Goal: Task Accomplishment & Management: Use online tool/utility

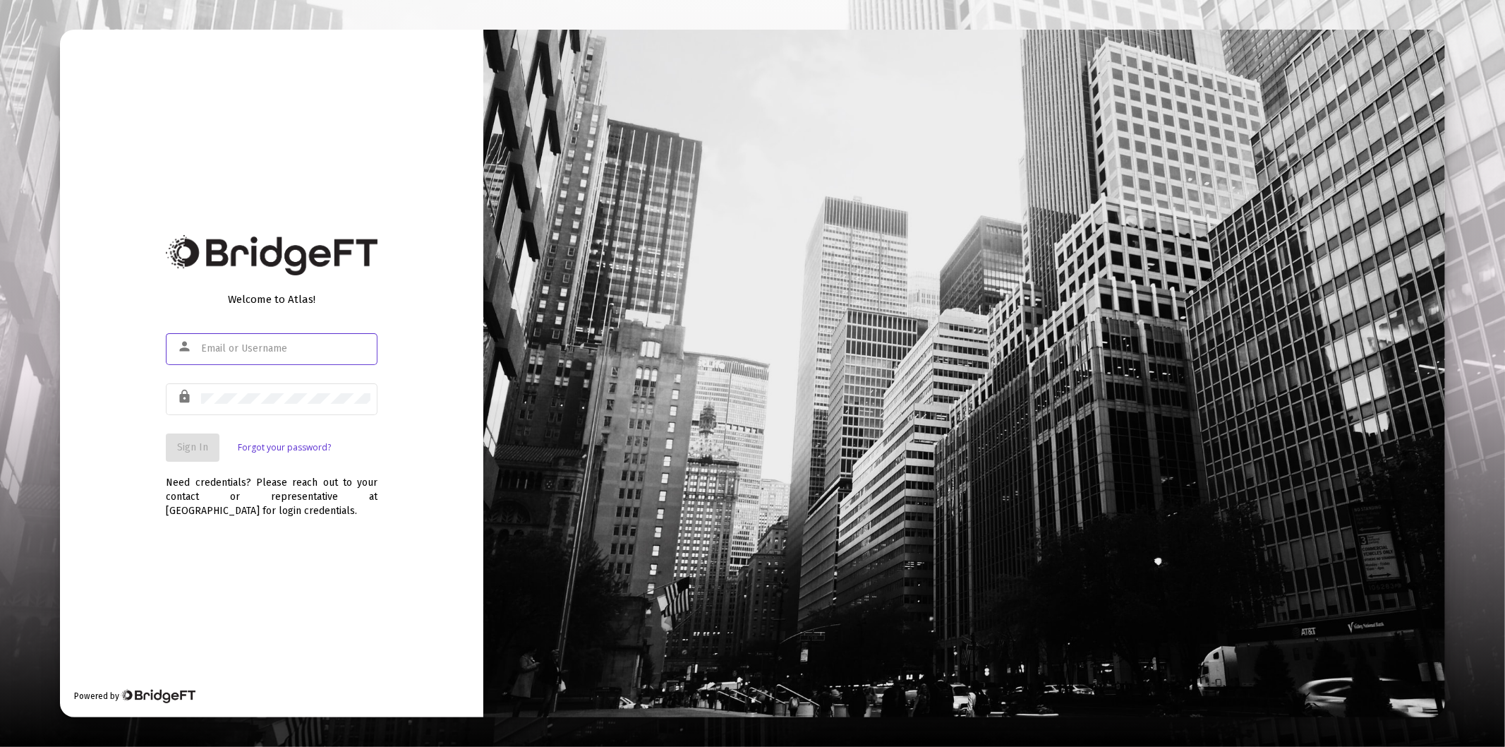
click at [277, 348] on input "text" at bounding box center [285, 348] width 169 height 11
type input "[PERSON_NAME][EMAIL_ADDRESS][DOMAIN_NAME]"
click at [231, 405] on div at bounding box center [285, 398] width 169 height 35
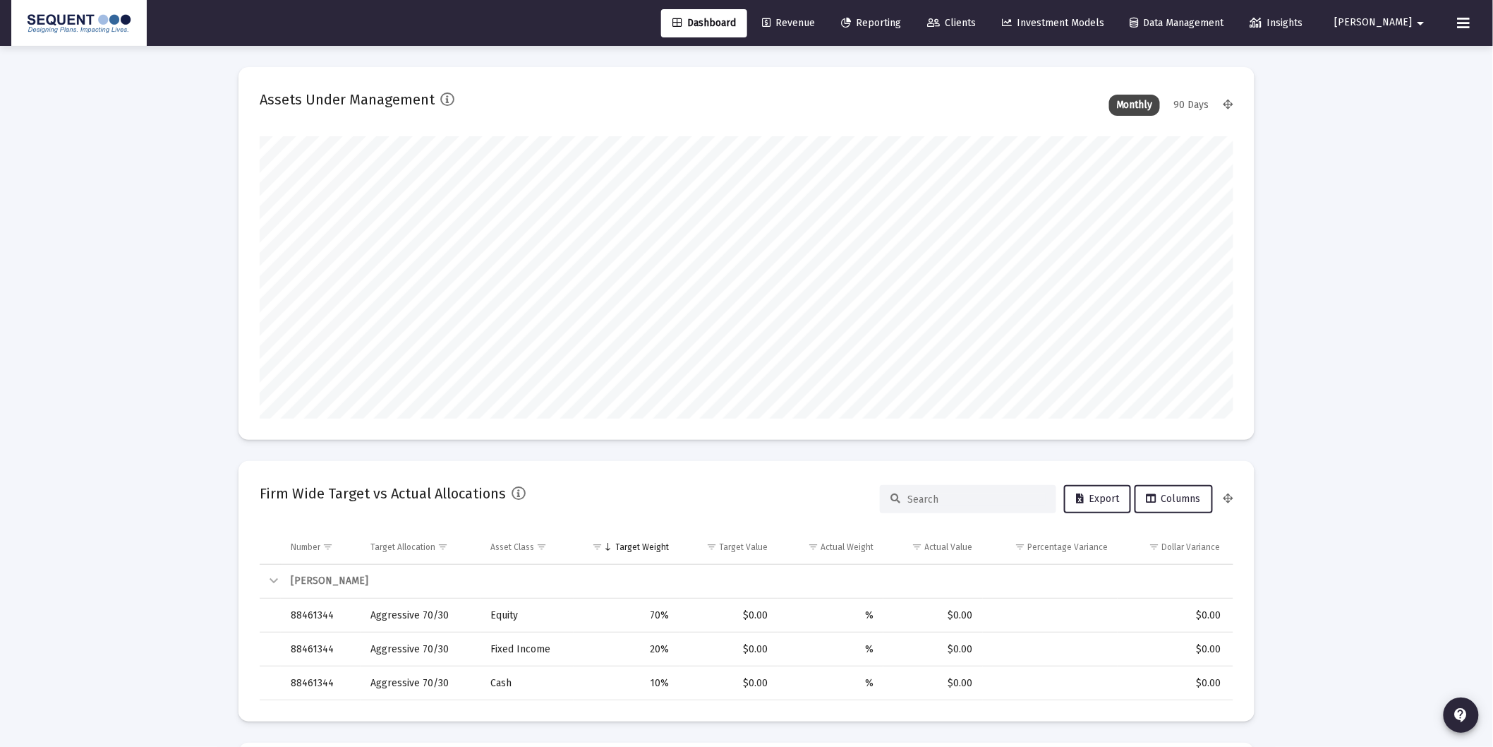
scroll to position [282, 524]
click at [972, 17] on span "Clients" at bounding box center [951, 23] width 49 height 12
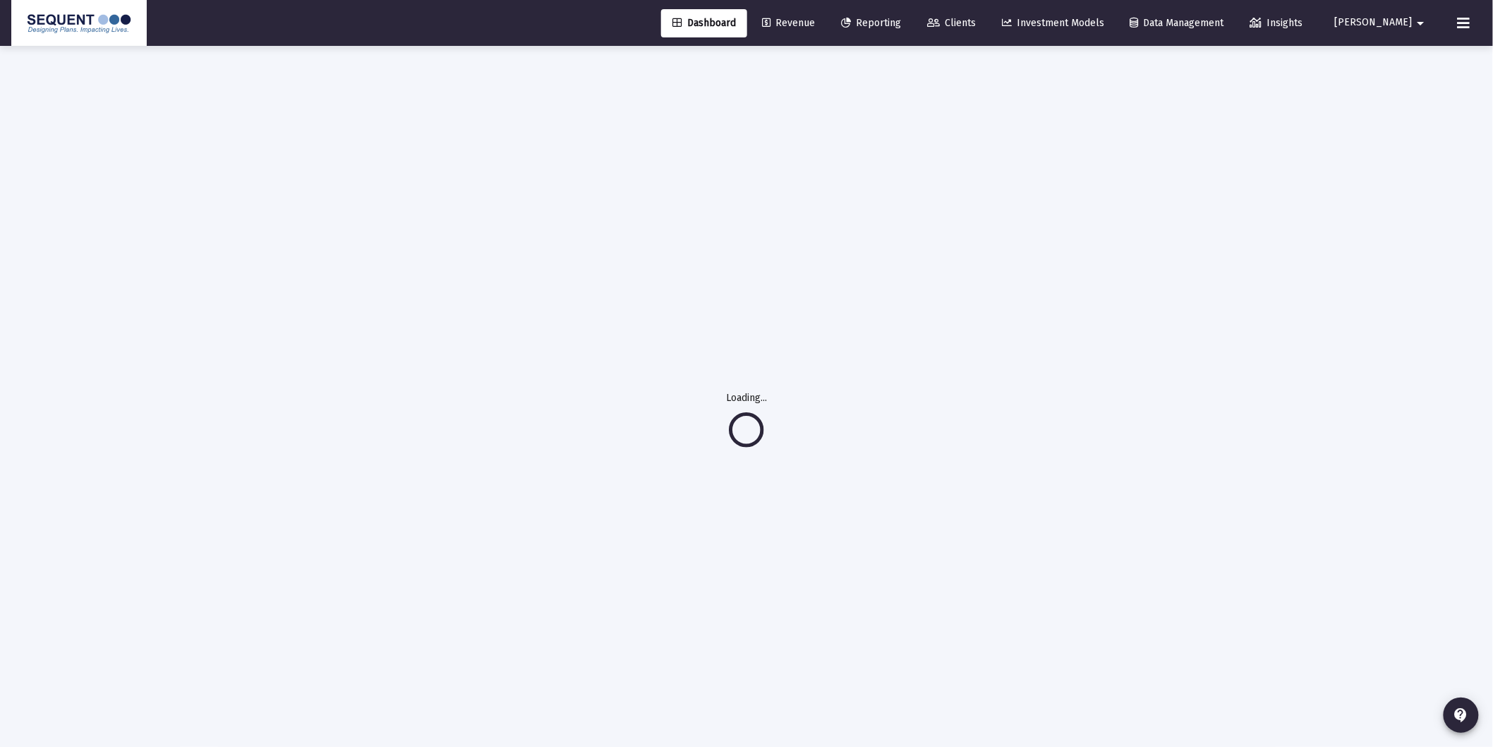
click at [716, 20] on span "Dashboard" at bounding box center [704, 23] width 64 height 12
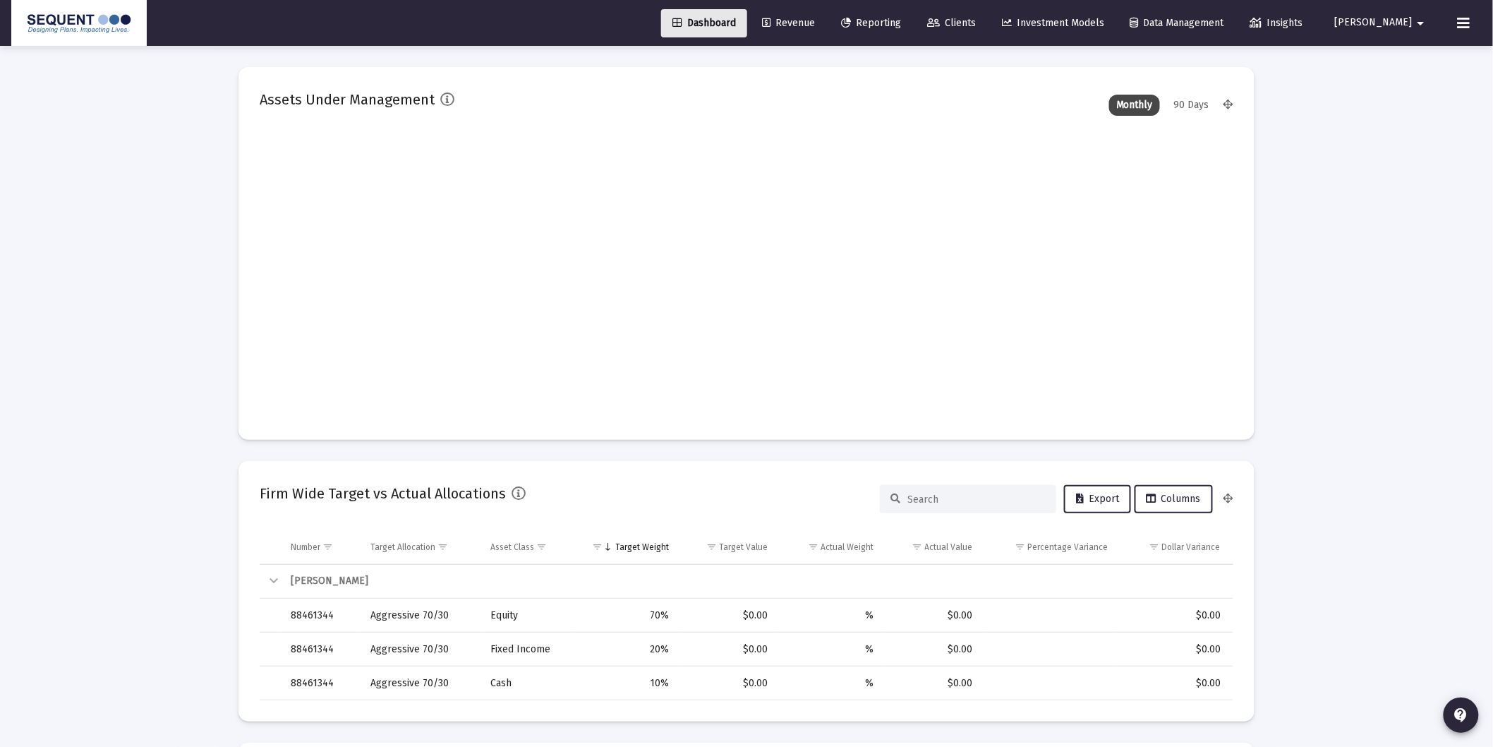
type input "[DATE]"
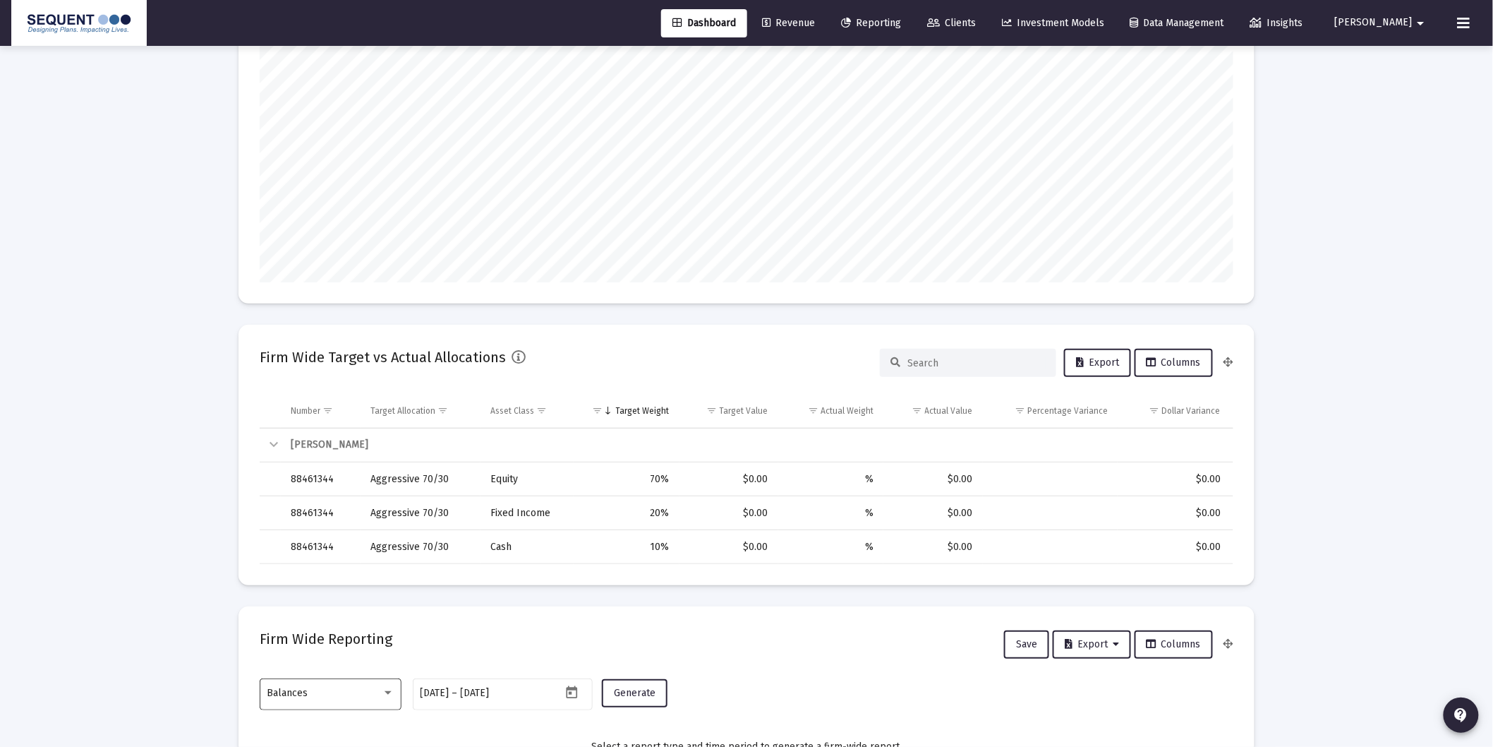
scroll to position [538, 0]
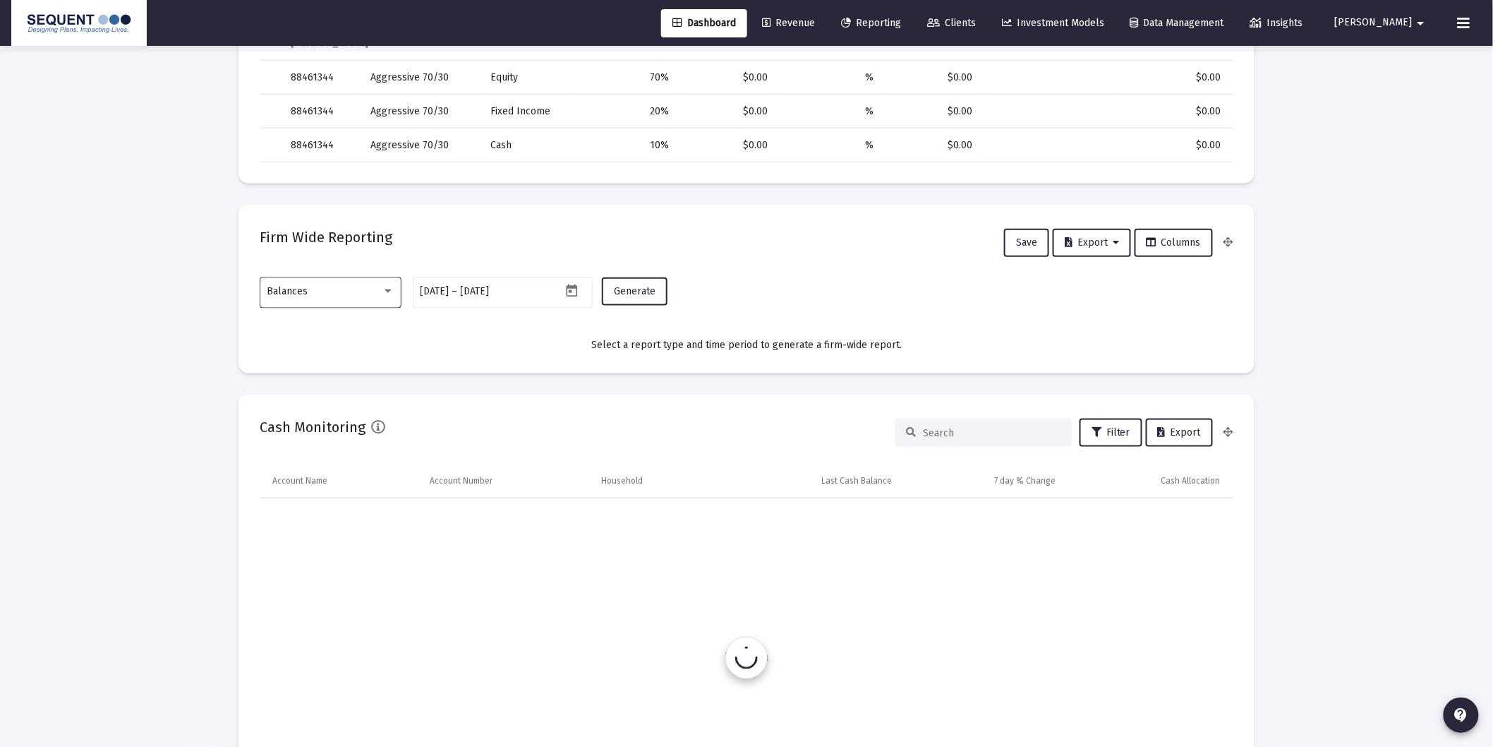
click at [378, 286] on div "Balances" at bounding box center [324, 291] width 114 height 11
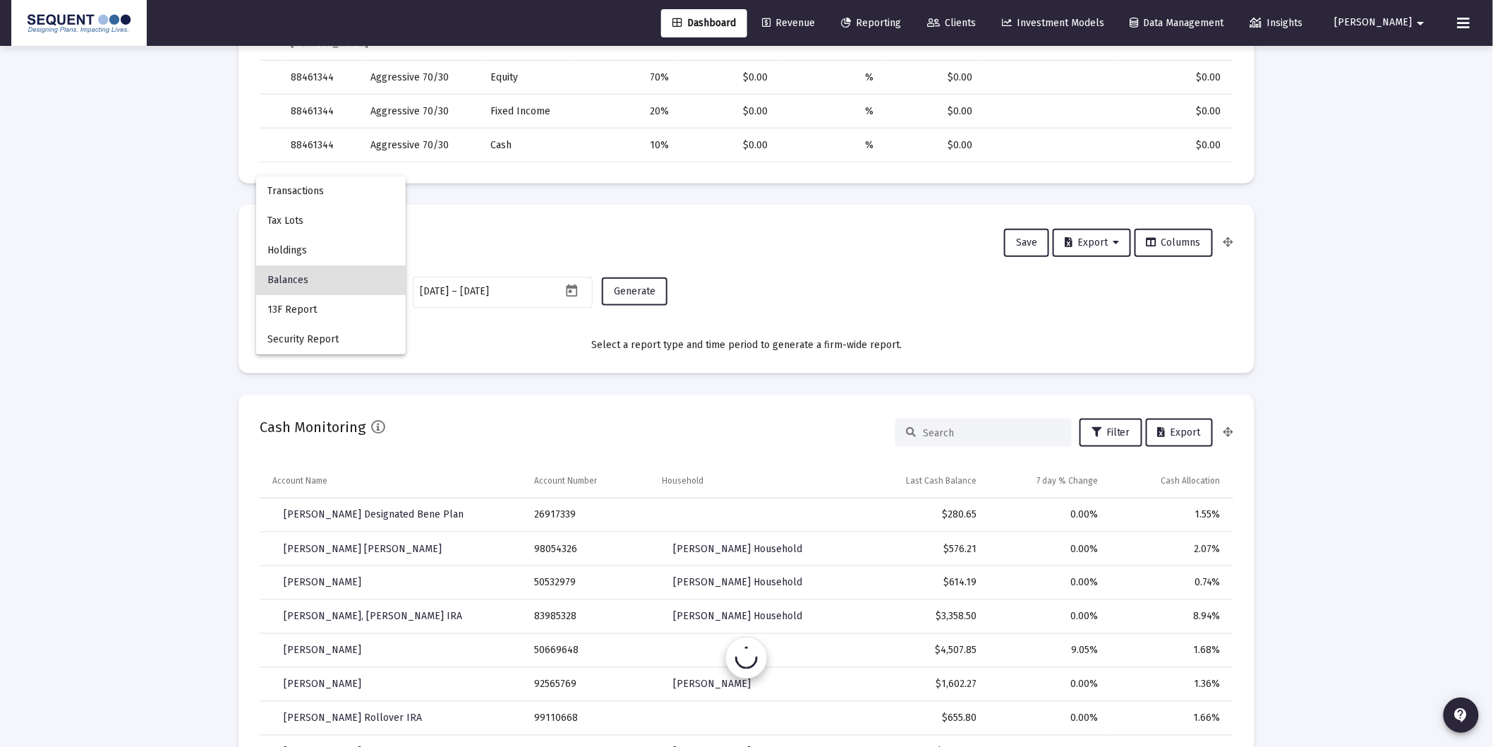
scroll to position [548, 0]
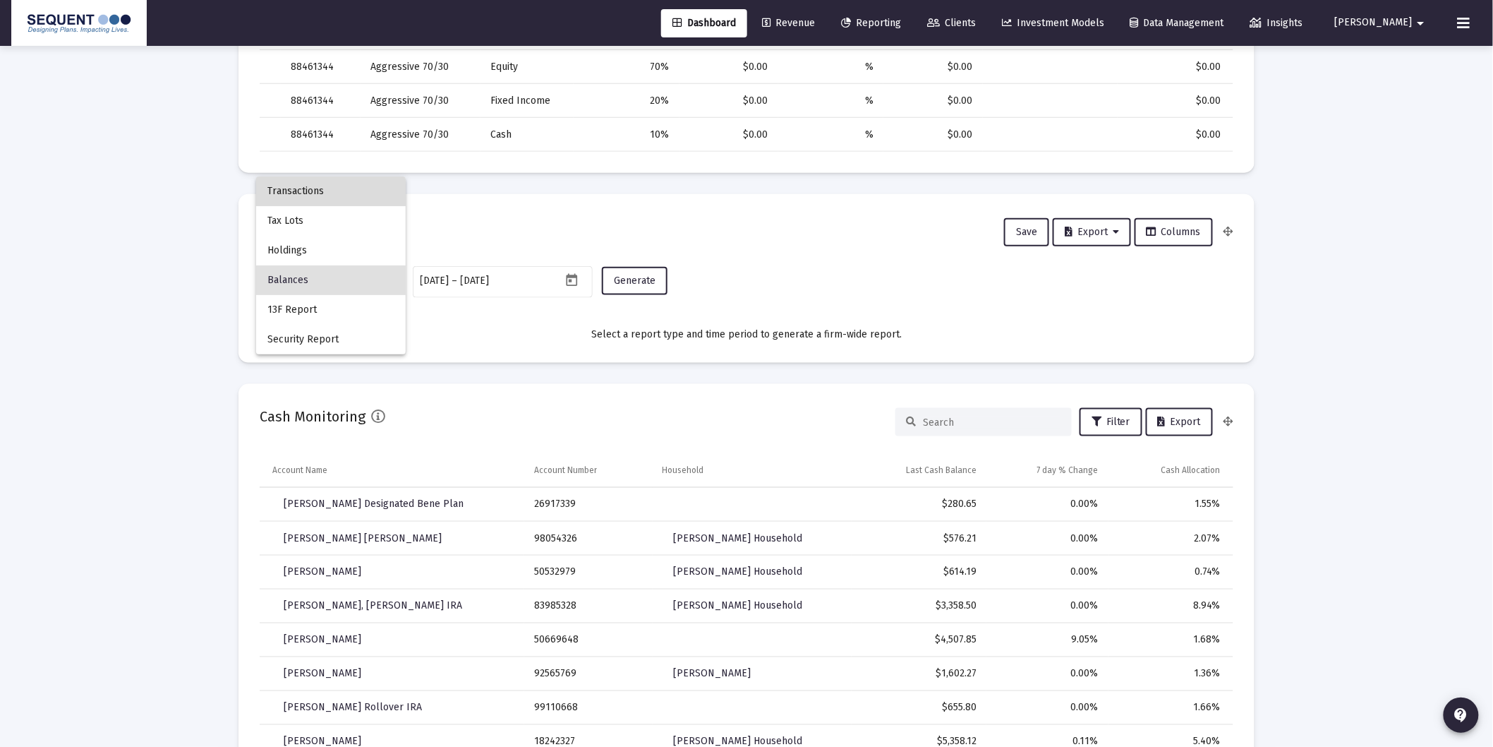
click at [313, 198] on span "Transactions" at bounding box center [330, 191] width 127 height 30
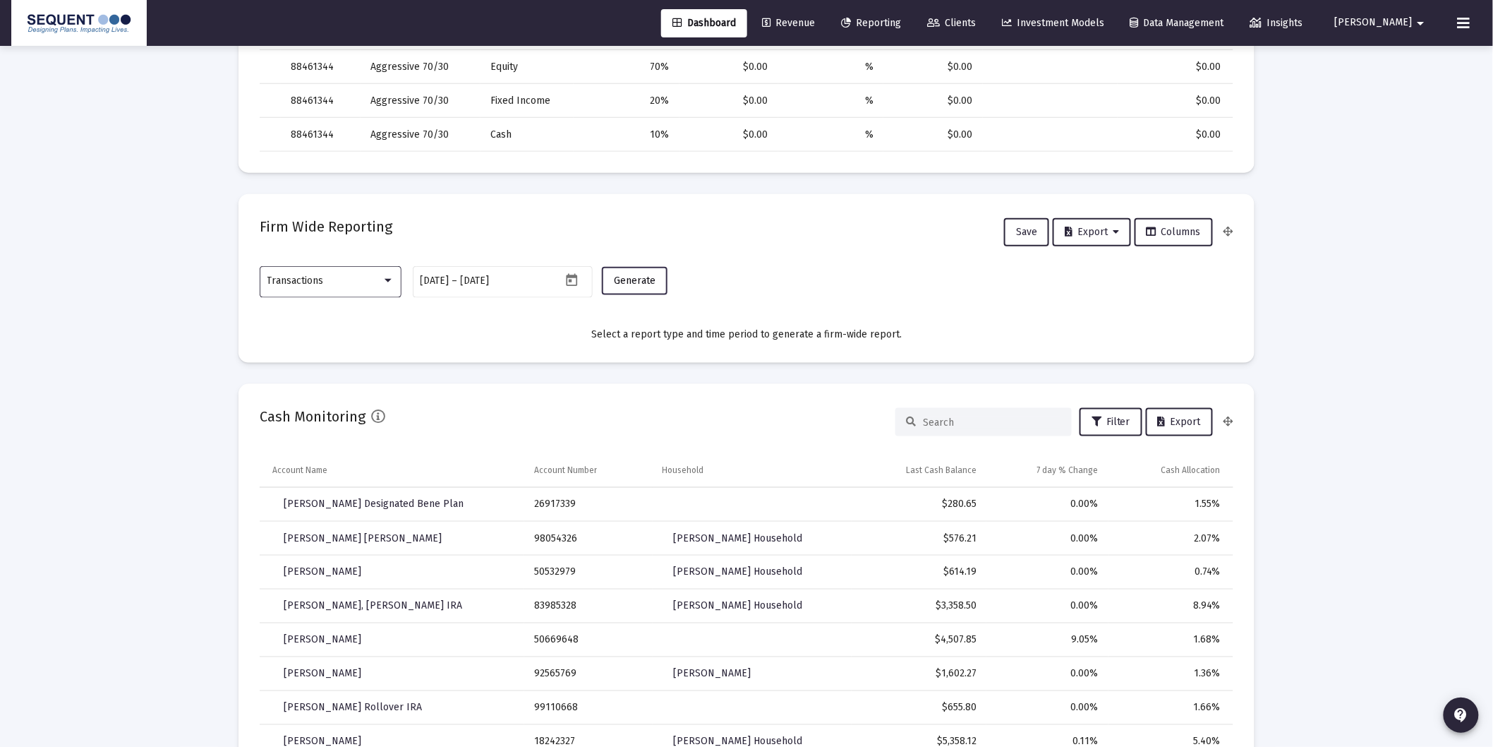
click at [639, 286] on button "Generate" at bounding box center [635, 281] width 66 height 28
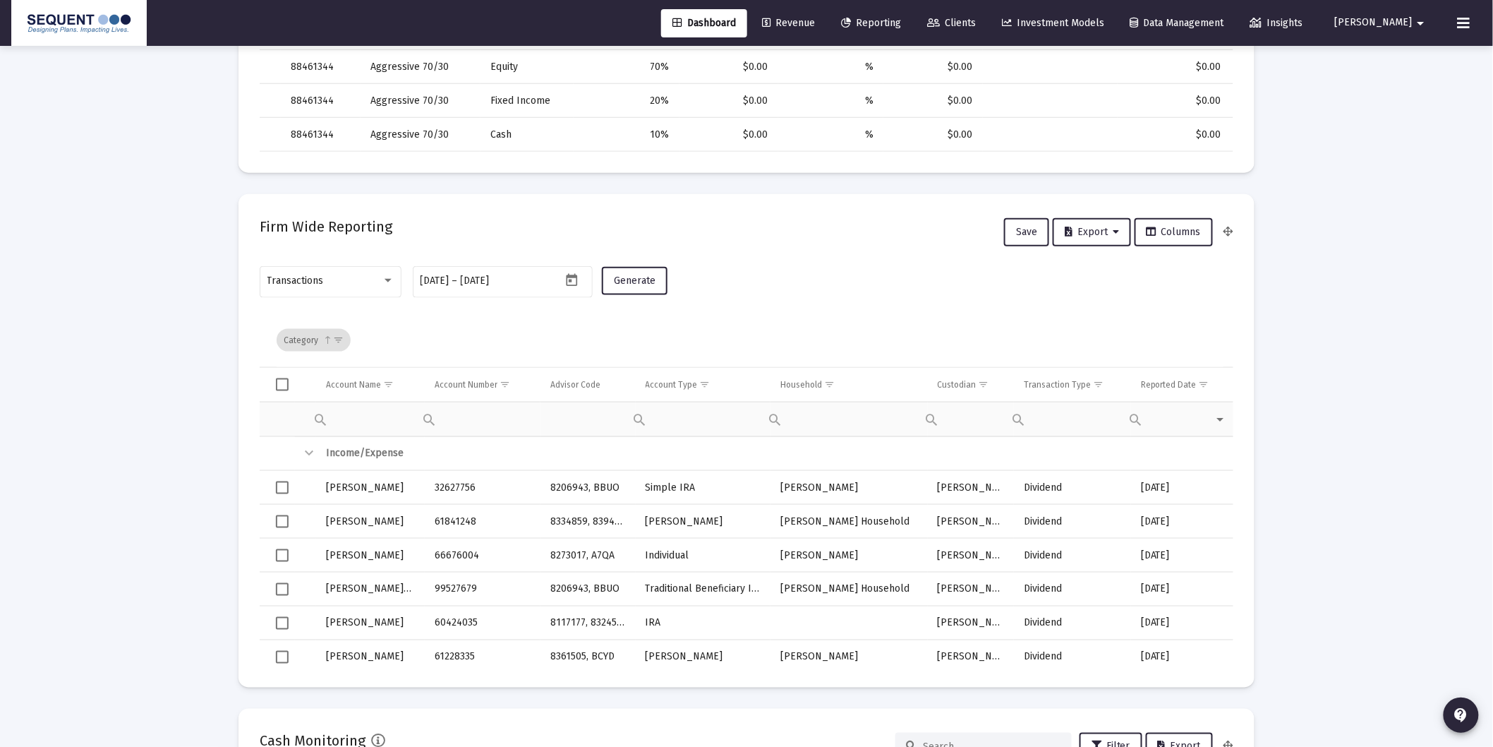
scroll to position [282, 454]
click at [1098, 379] on span "Show filter options for column 'Transaction Type'" at bounding box center [1098, 384] width 11 height 11
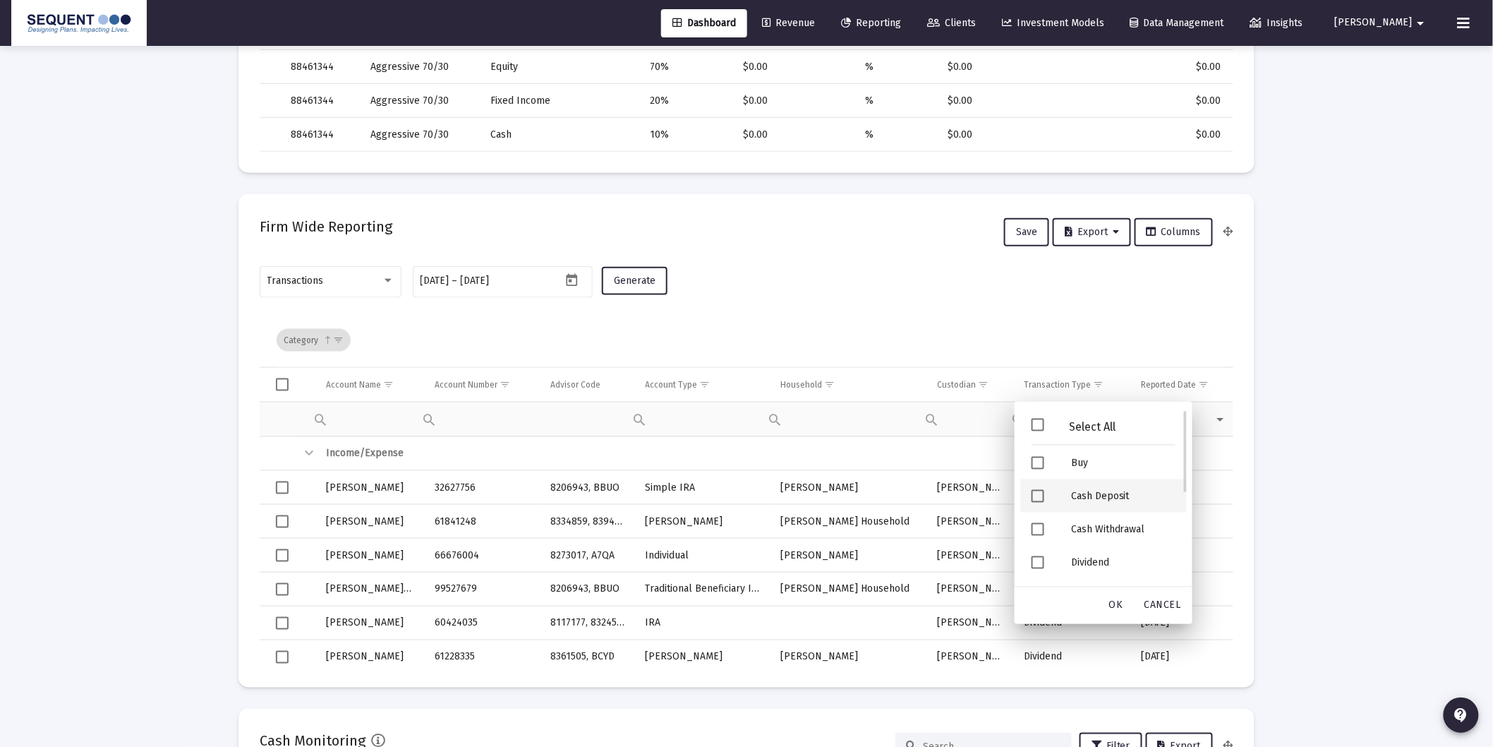
click at [1111, 496] on div "Cash Deposit" at bounding box center [1123, 495] width 127 height 33
click at [1116, 532] on div "Security Deposit" at bounding box center [1123, 531] width 127 height 33
click at [1124, 607] on div "OK" at bounding box center [1116, 605] width 45 height 25
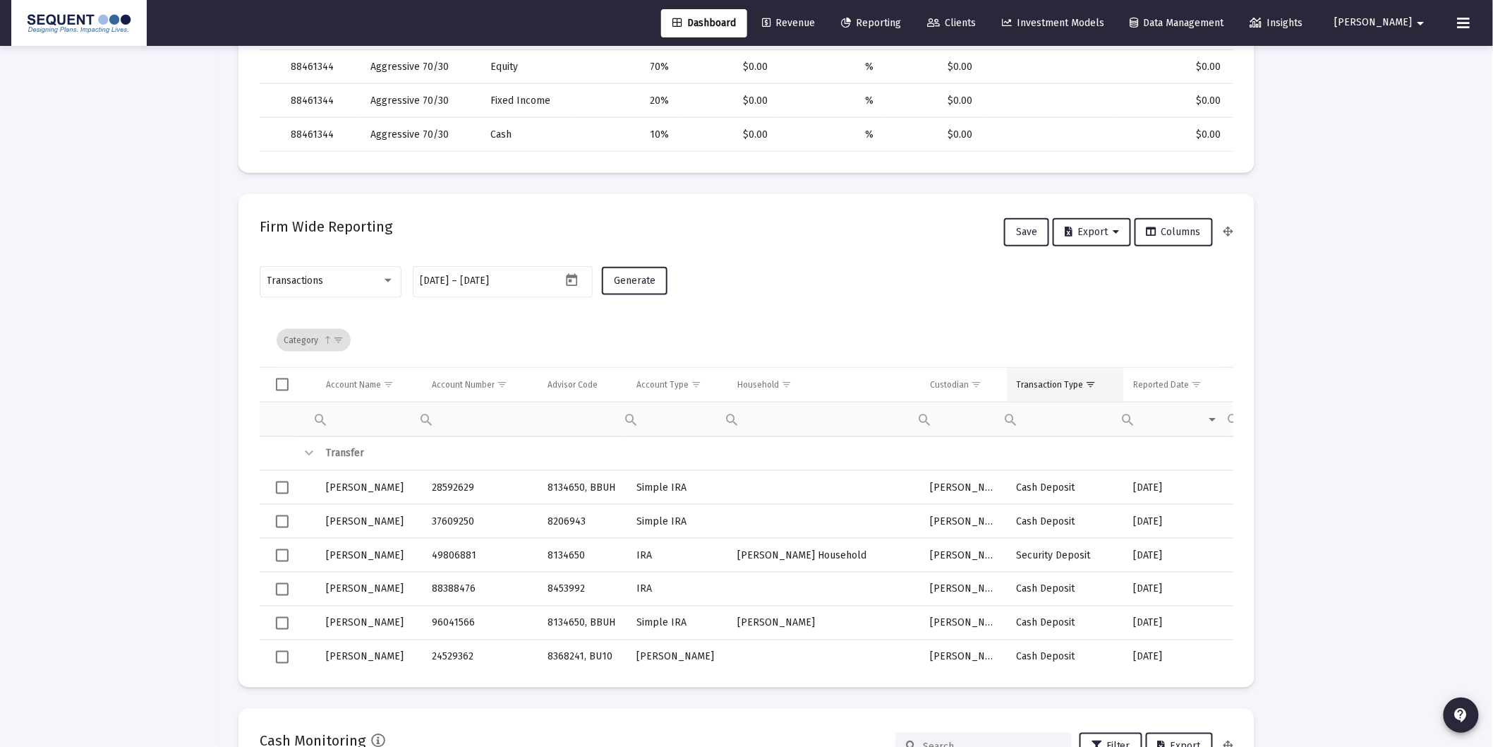
click at [1060, 386] on div "Transaction Type" at bounding box center [1050, 384] width 67 height 11
click at [1101, 228] on span "Export" at bounding box center [1092, 232] width 54 height 12
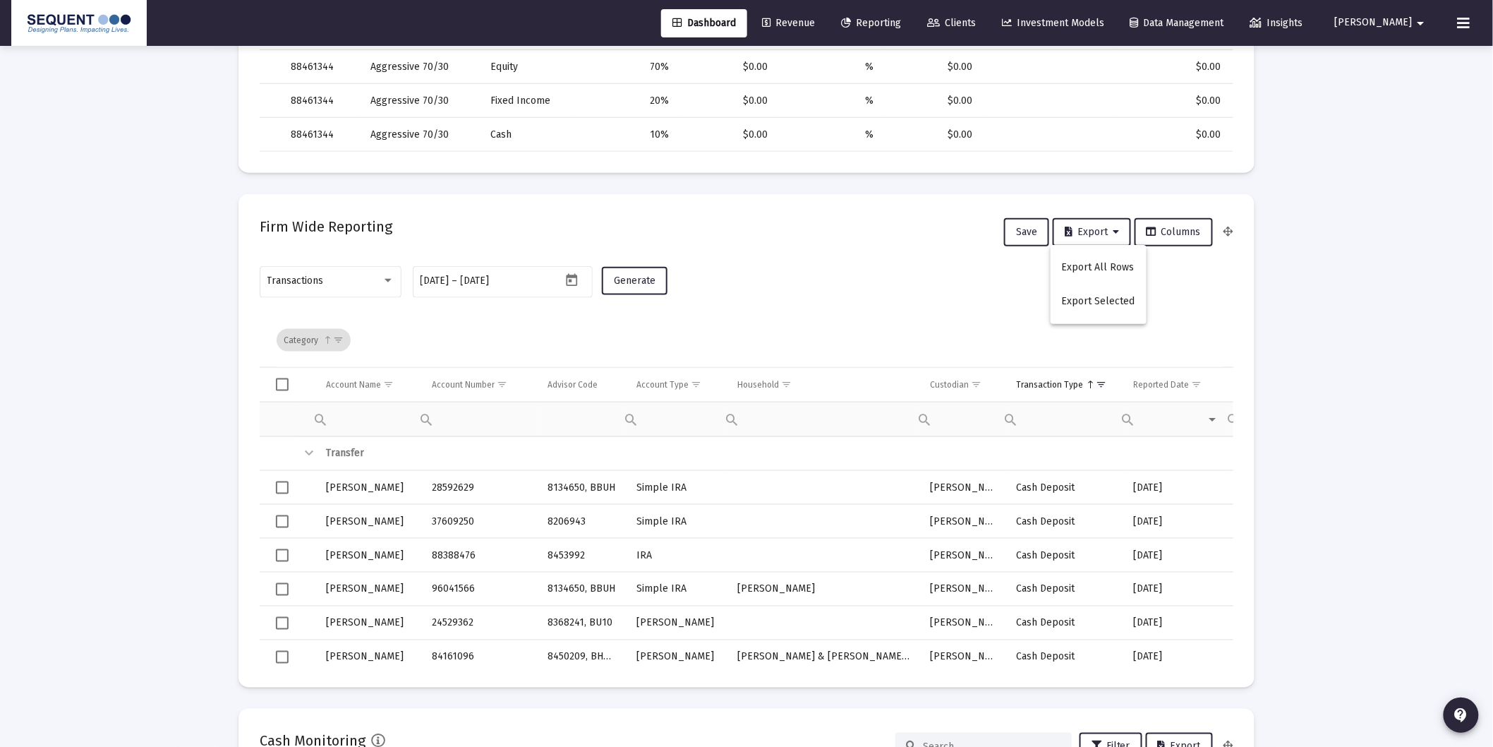
click at [1109, 265] on button "Export All Rows" at bounding box center [1099, 267] width 96 height 34
